Goal: Task Accomplishment & Management: Manage account settings

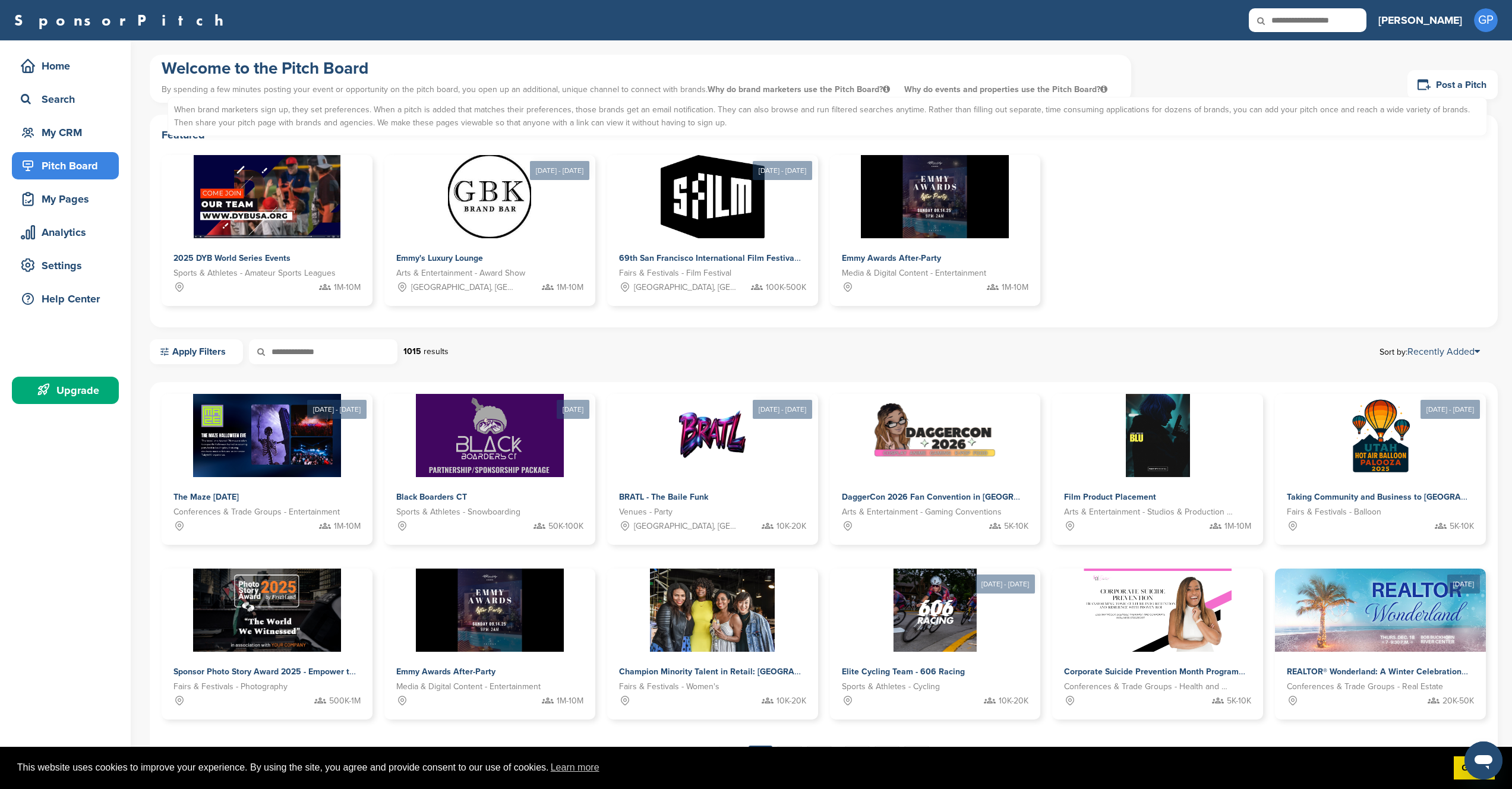
click at [1100, 90] on icon at bounding box center [1104, 89] width 7 height 8
click at [1450, 93] on link "Post a Pitch" at bounding box center [1452, 85] width 90 height 29
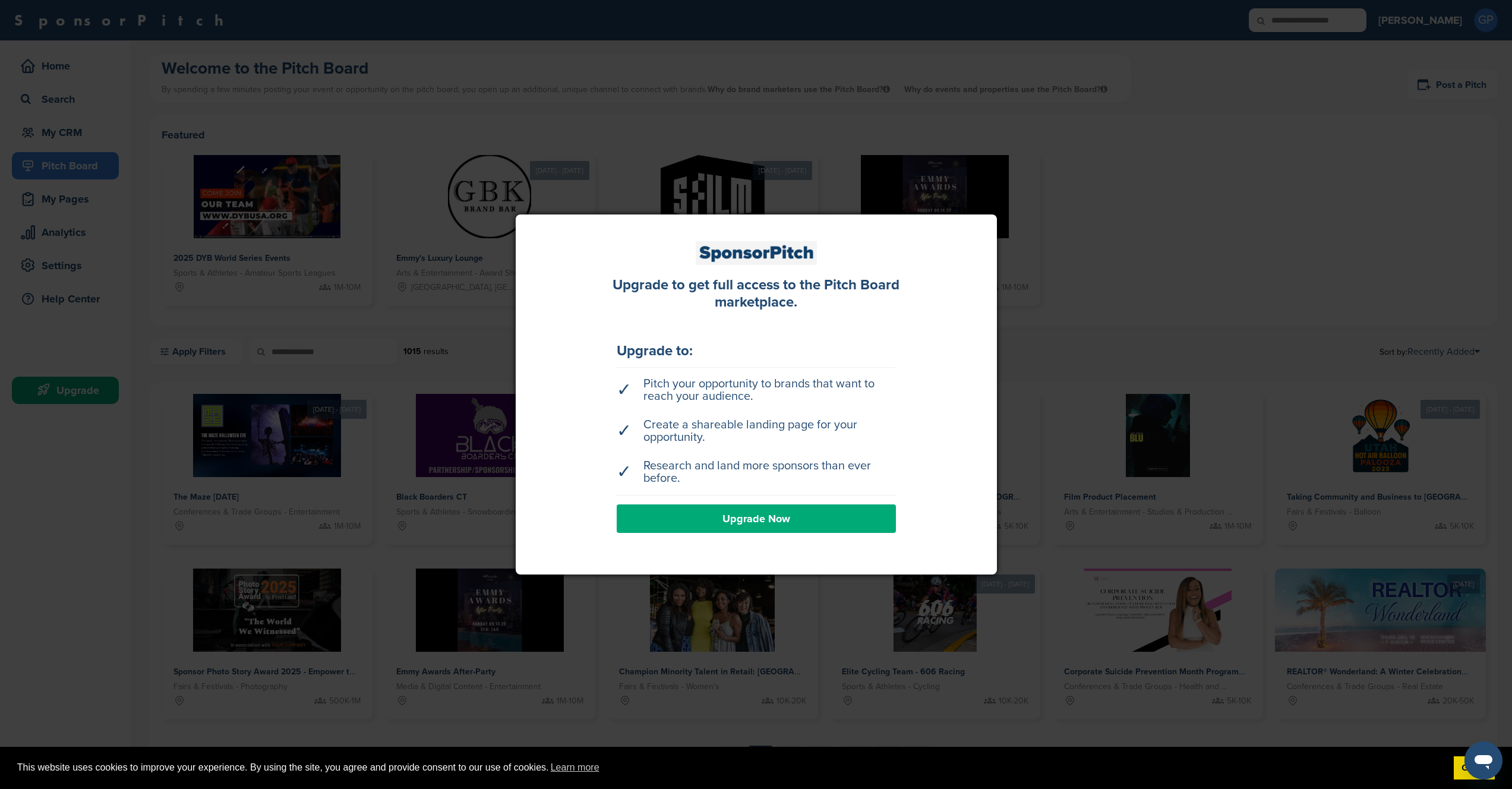
click at [742, 514] on link "Upgrade Now" at bounding box center [756, 519] width 279 height 28
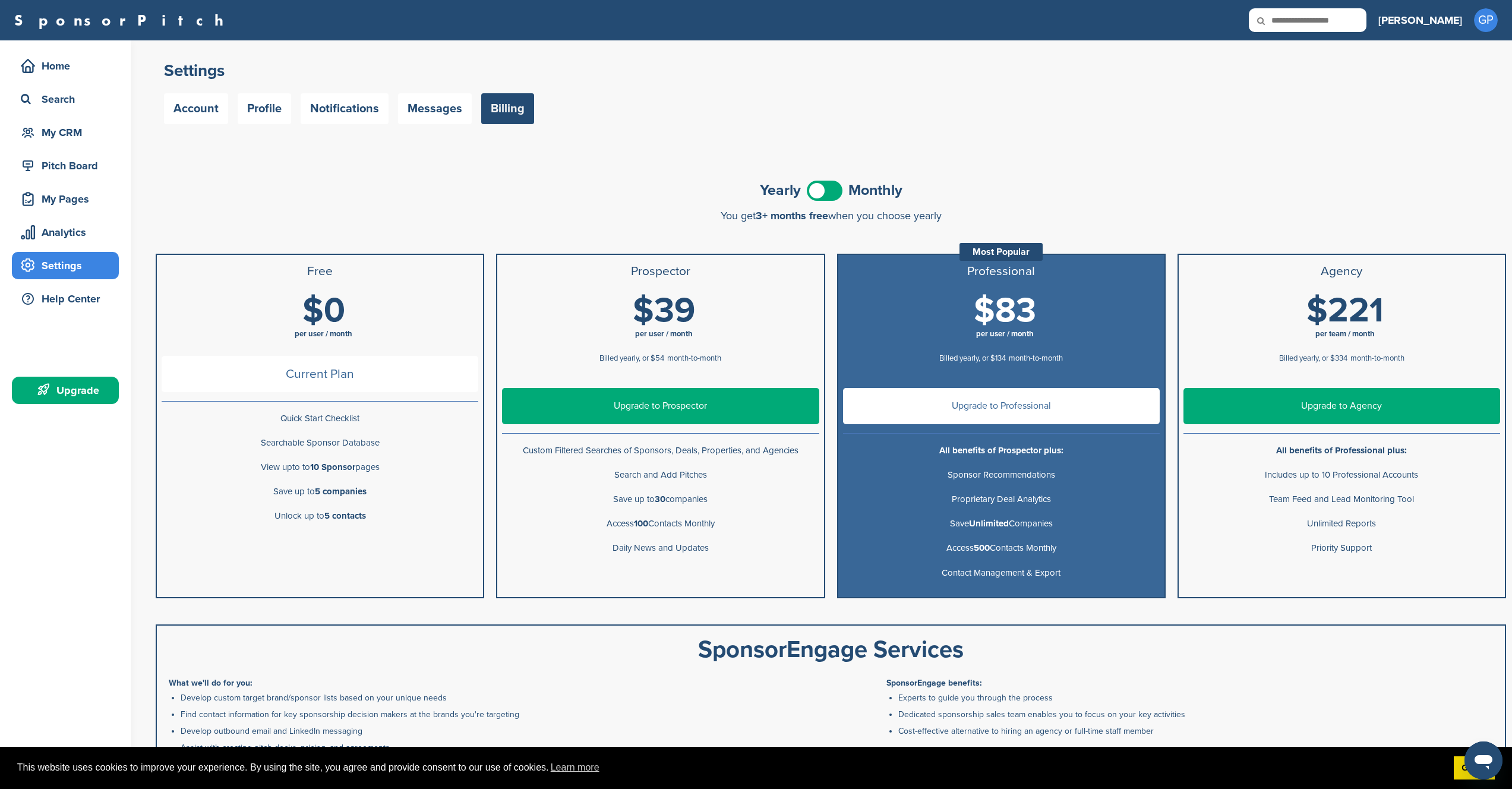
click at [824, 189] on span at bounding box center [824, 191] width 35 height 20
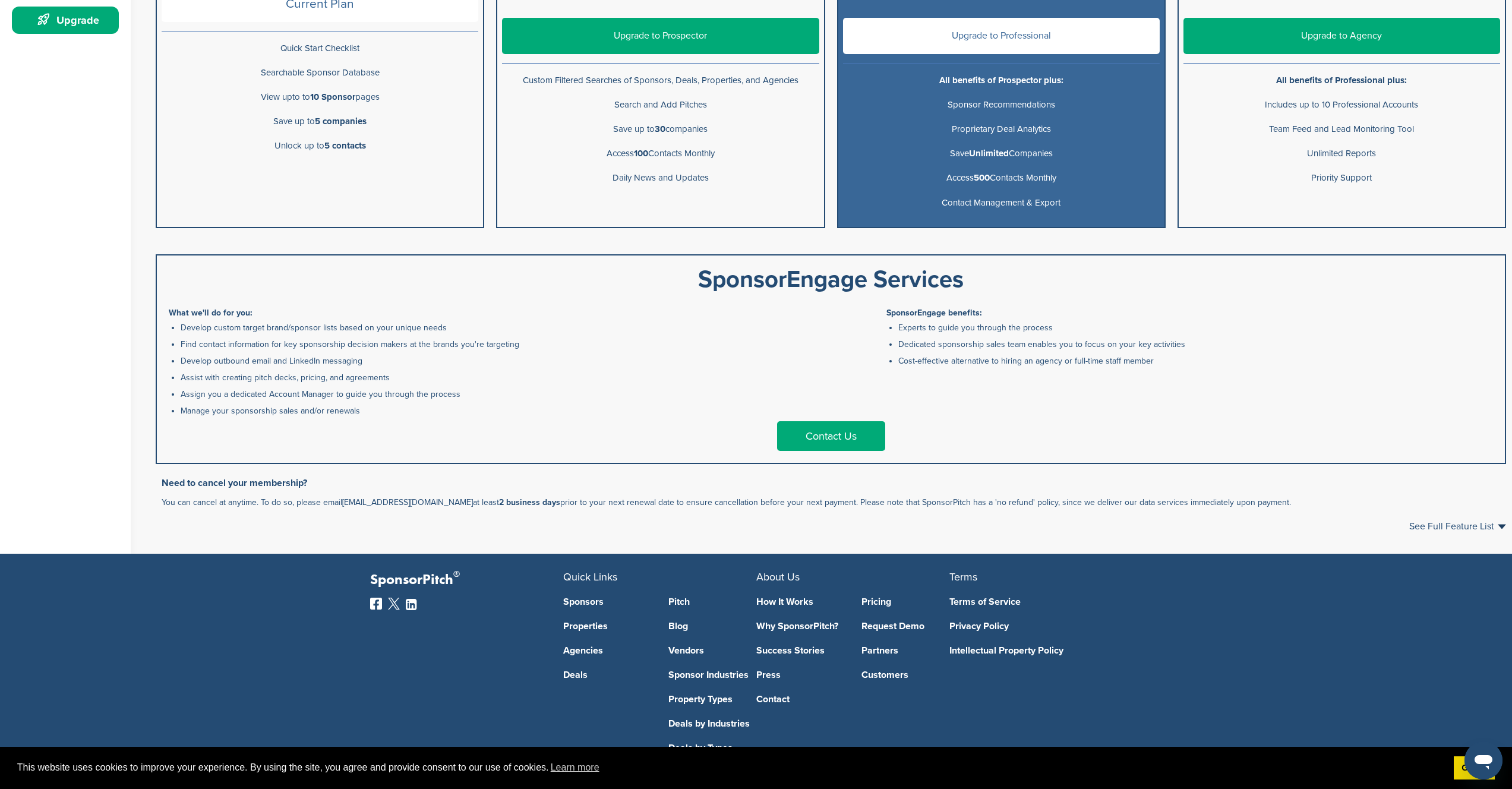
scroll to position [369, 0]
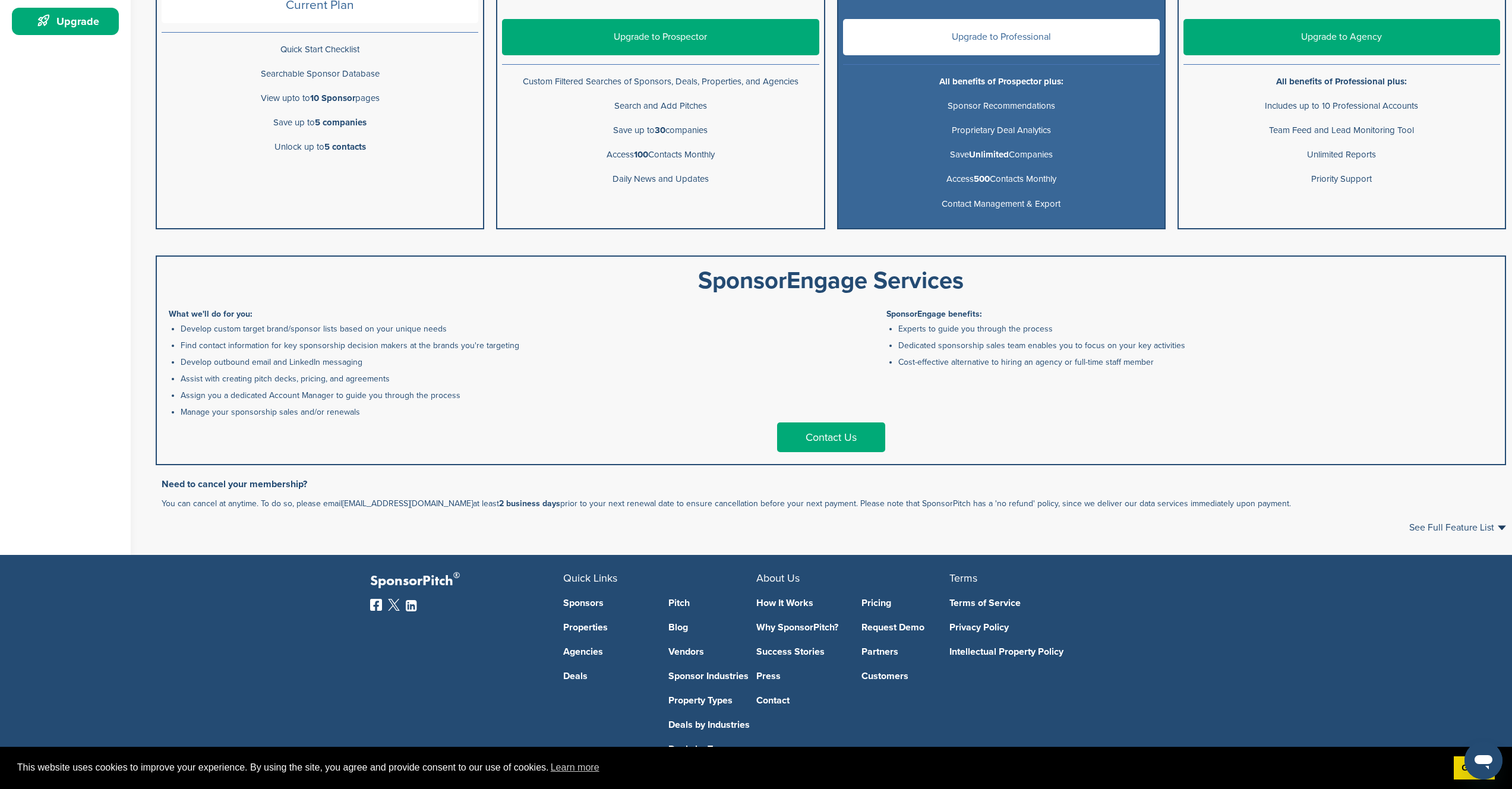
click at [846, 433] on link "Contact Us" at bounding box center [831, 437] width 108 height 30
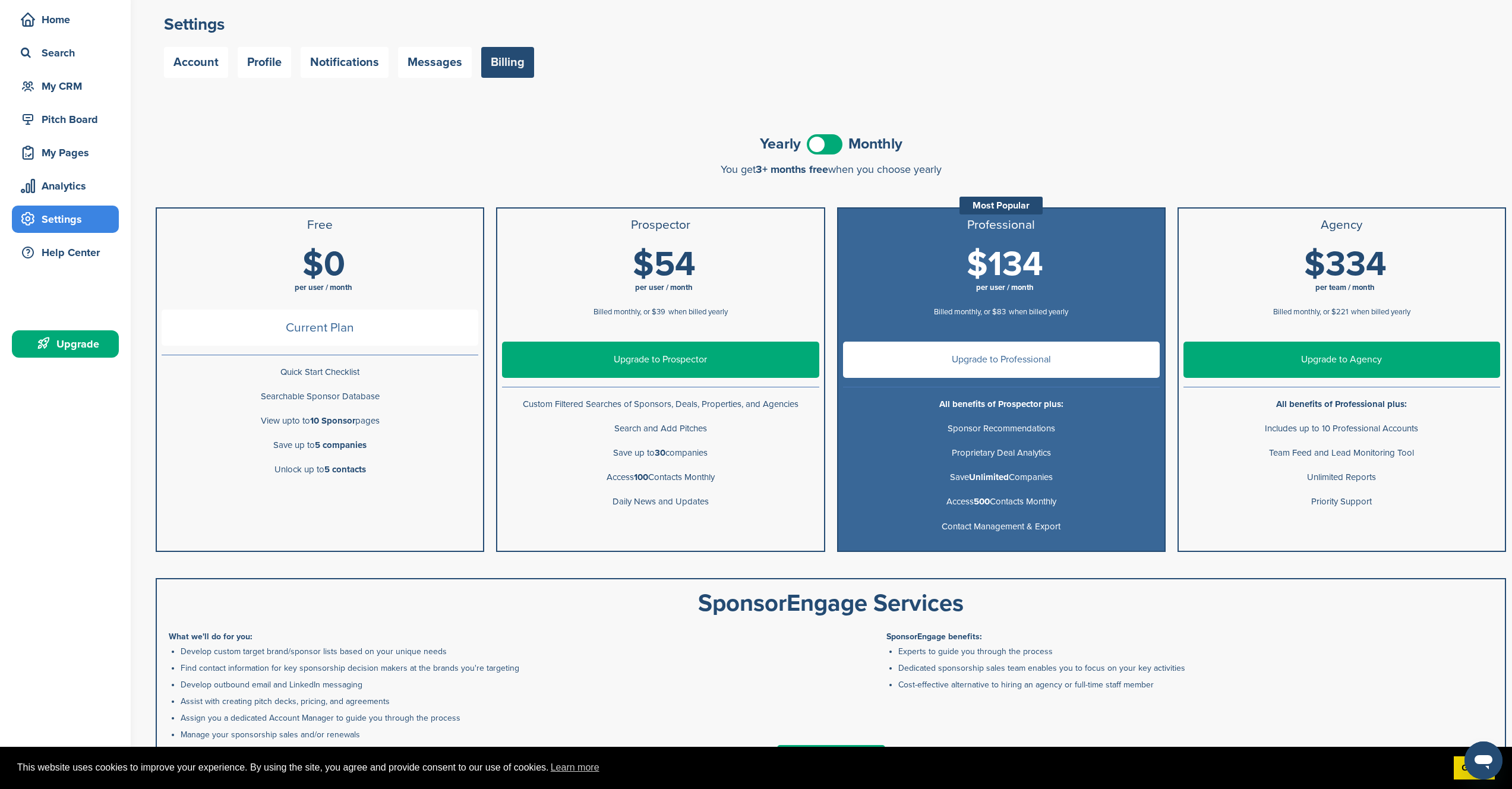
scroll to position [0, 0]
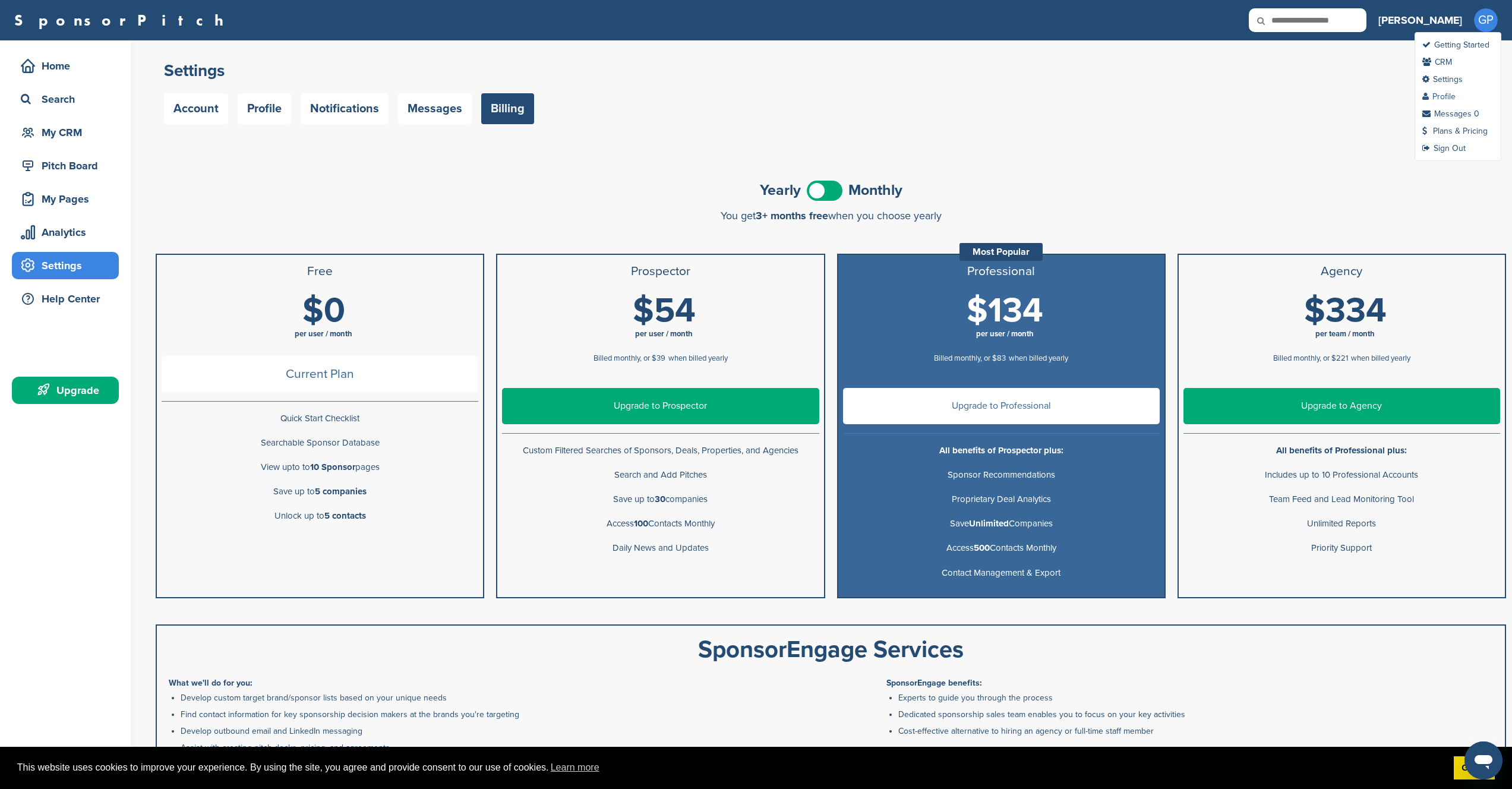
click at [1445, 94] on link "Profile" at bounding box center [1439, 96] width 33 height 10
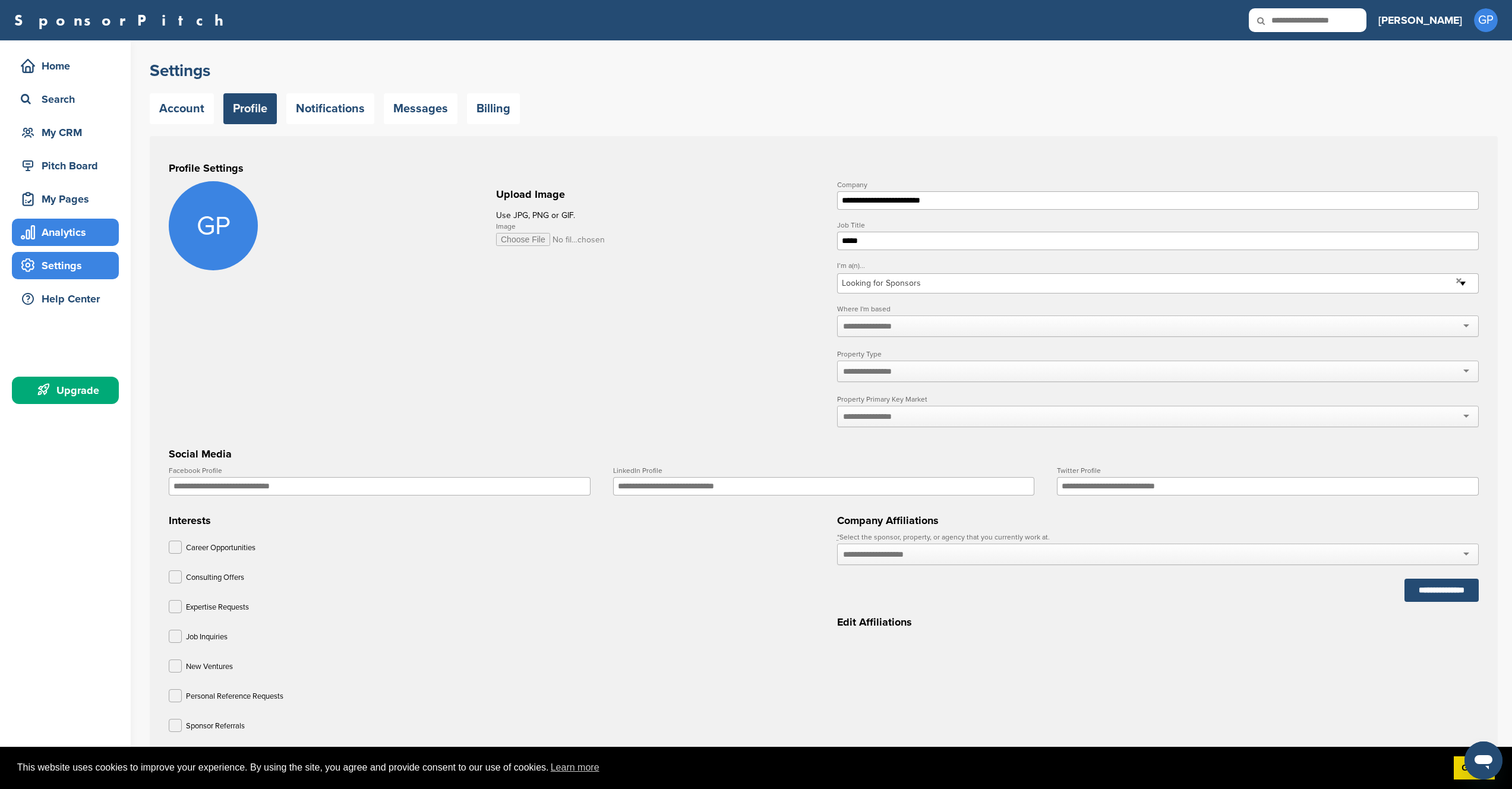
click at [40, 227] on div "Analytics" at bounding box center [69, 232] width 101 height 21
